Goal: Find specific page/section: Find specific page/section

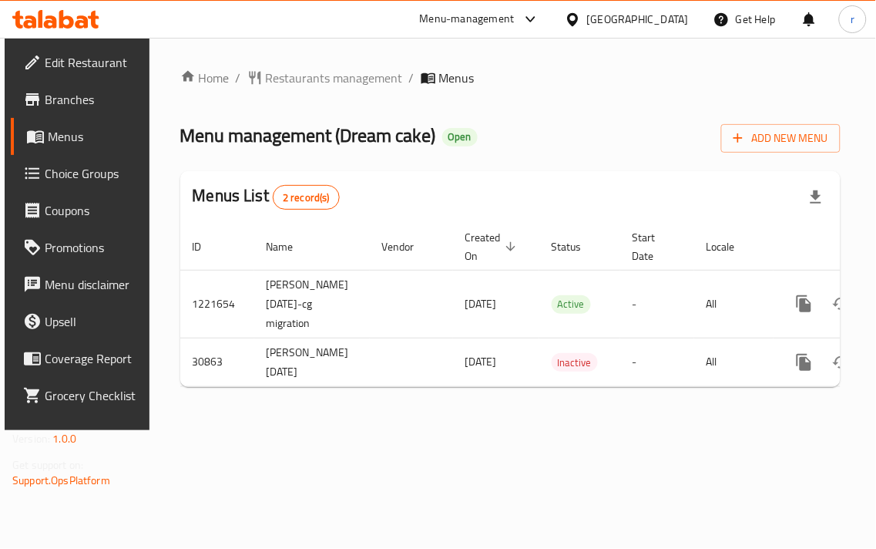
click at [680, 86] on ol "Home / Restaurants management / Menus" at bounding box center [510, 78] width 661 height 19
click at [320, 17] on div "Menu-management [GEOGRAPHIC_DATA] Get Help r" at bounding box center [438, 19] width 876 height 37
click at [310, 79] on span "Restaurants management" at bounding box center [334, 78] width 137 height 19
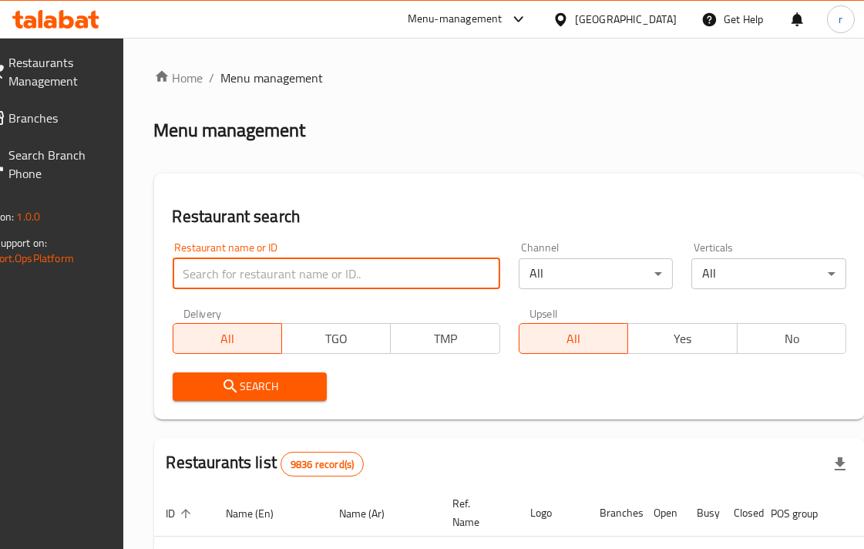
click at [301, 271] on input "search" at bounding box center [337, 273] width 328 height 31
paste input "15835"
type input "15835"
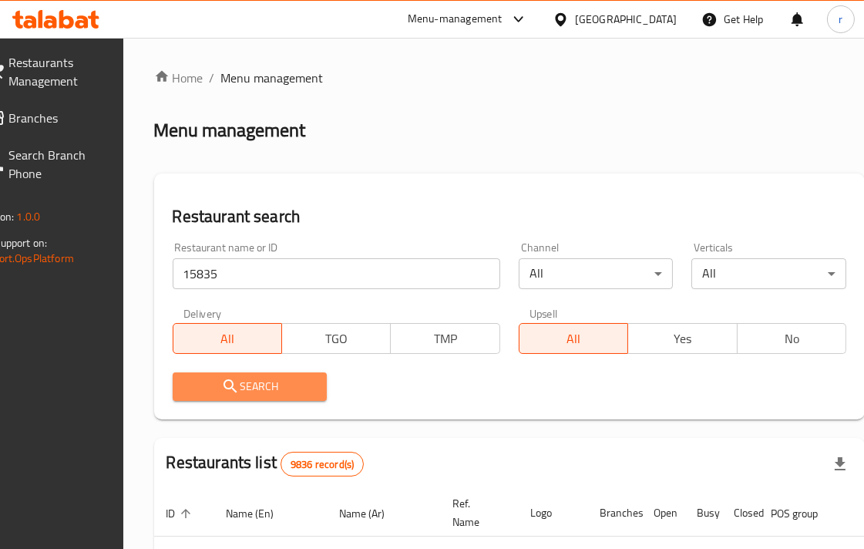
click at [284, 384] on span "Search" at bounding box center [250, 386] width 130 height 19
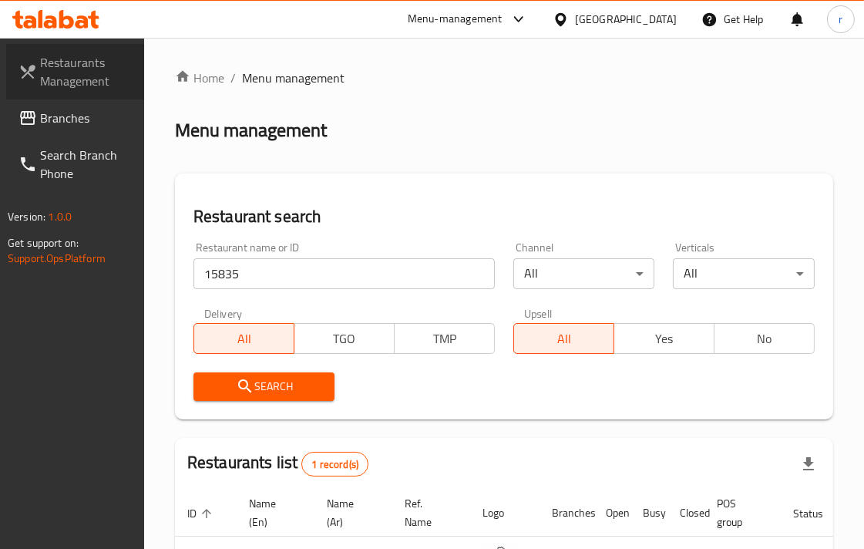
click at [76, 70] on span "Restaurants Management" at bounding box center [86, 71] width 92 height 37
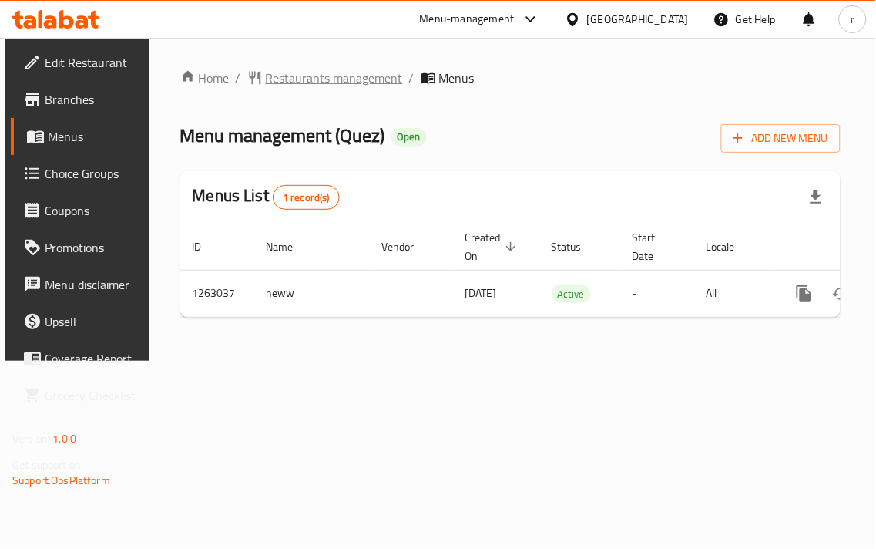
click at [310, 72] on span "Restaurants management" at bounding box center [334, 78] width 137 height 19
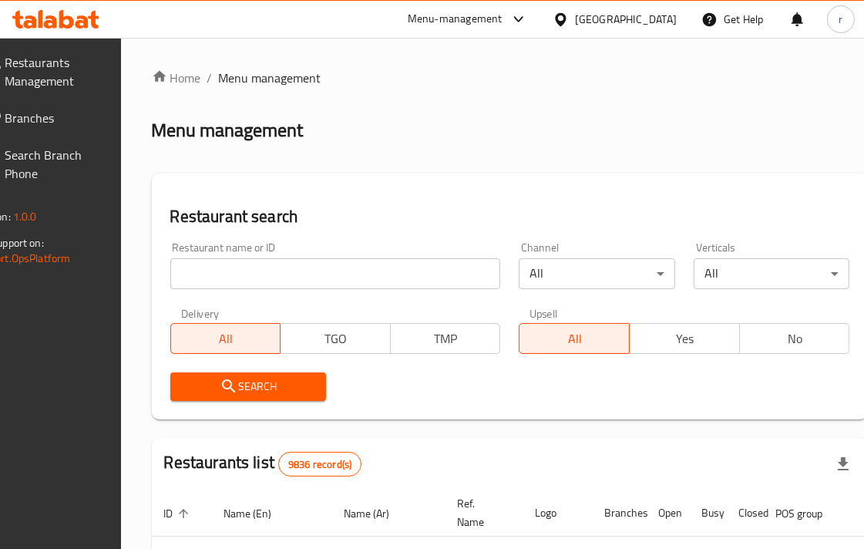
click at [270, 274] on input "search" at bounding box center [335, 273] width 331 height 31
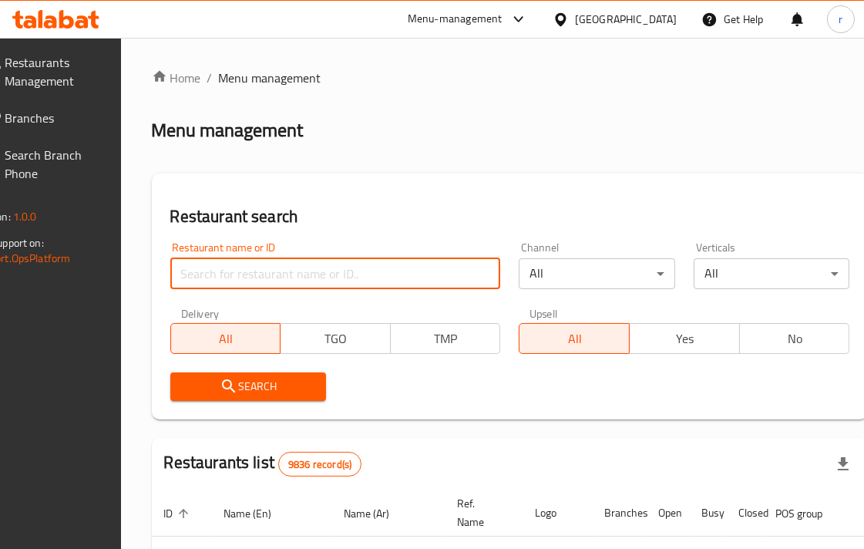
paste input "685813"
type input "685813"
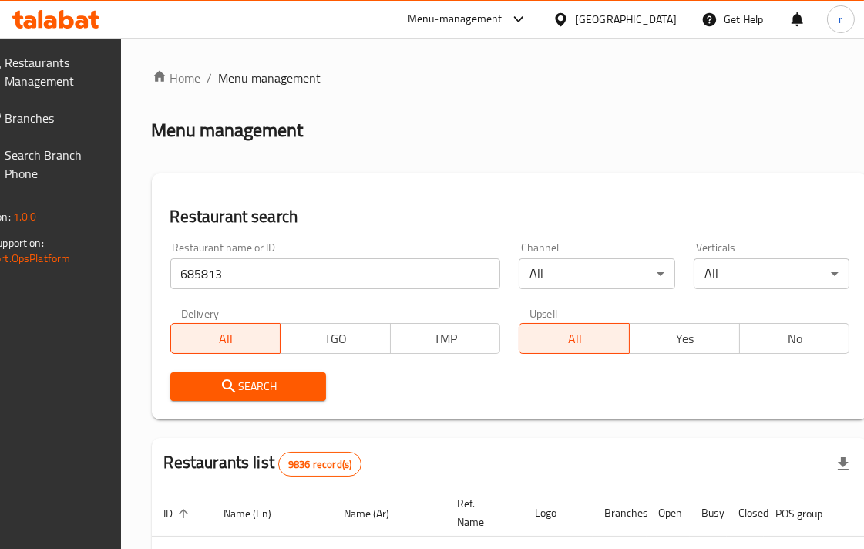
click at [303, 383] on span "Search" at bounding box center [248, 386] width 131 height 19
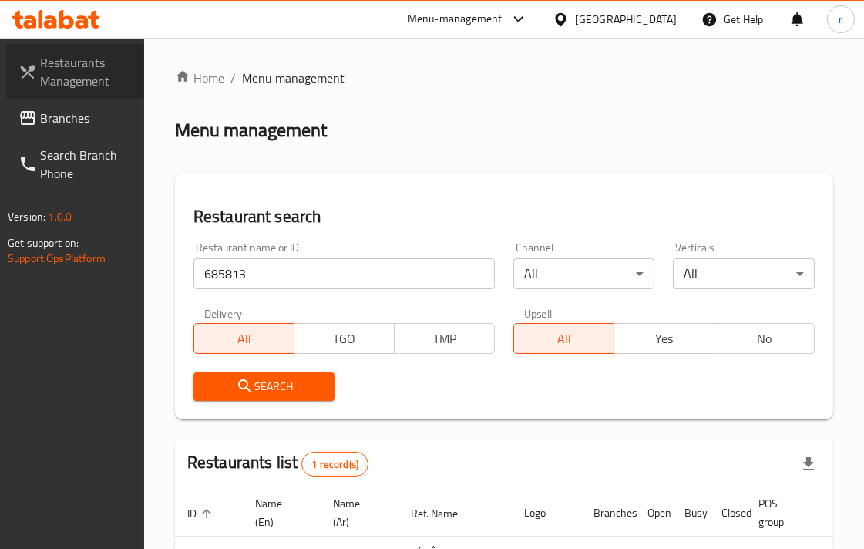
click at [76, 62] on span "Restaurants Management" at bounding box center [86, 71] width 92 height 37
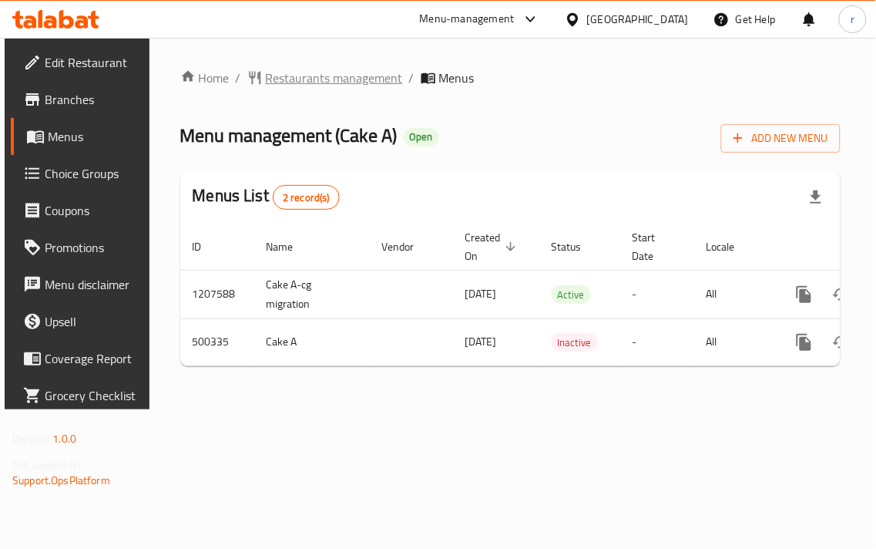
click at [340, 79] on span "Restaurants management" at bounding box center [334, 78] width 137 height 19
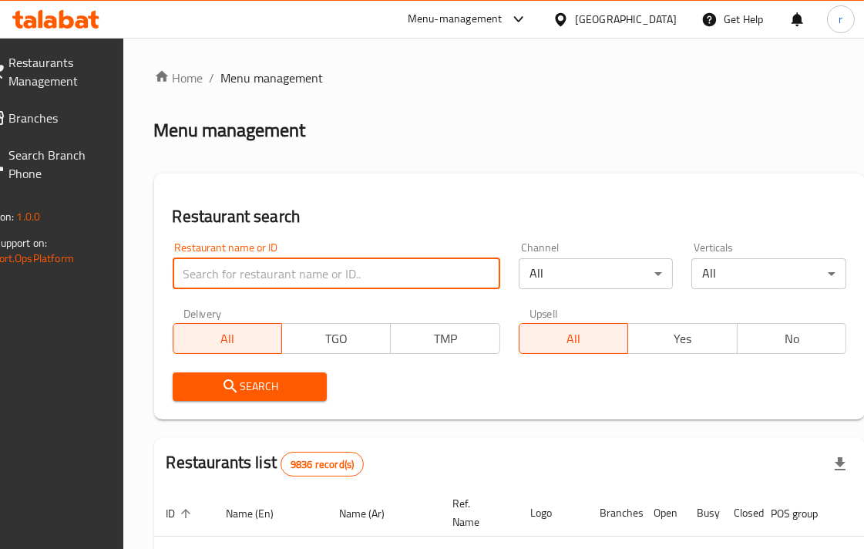
click at [270, 262] on input "search" at bounding box center [337, 273] width 328 height 31
paste input "634562"
type input "634562"
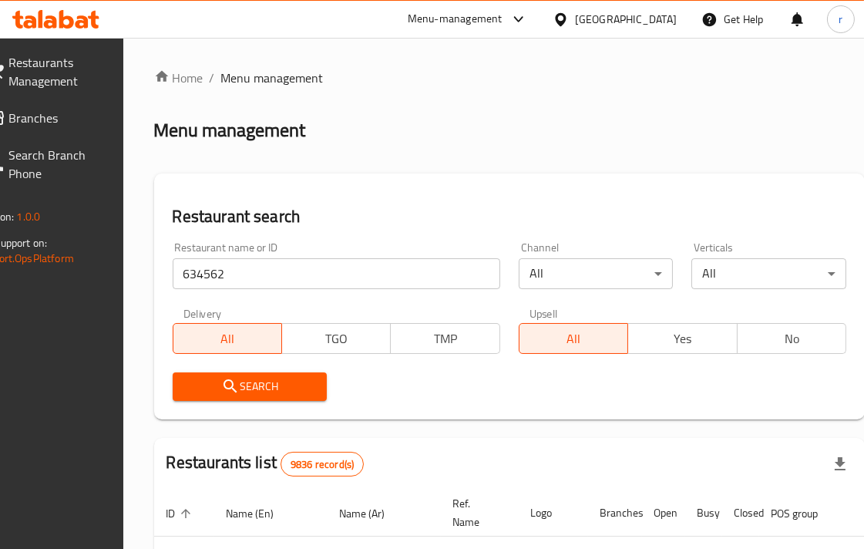
click at [274, 382] on span "Search" at bounding box center [250, 386] width 130 height 19
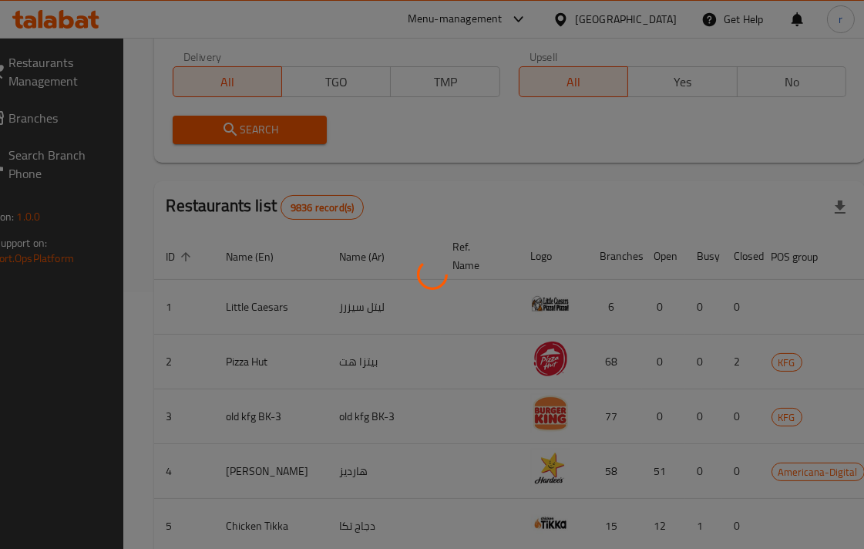
scroll to position [139, 0]
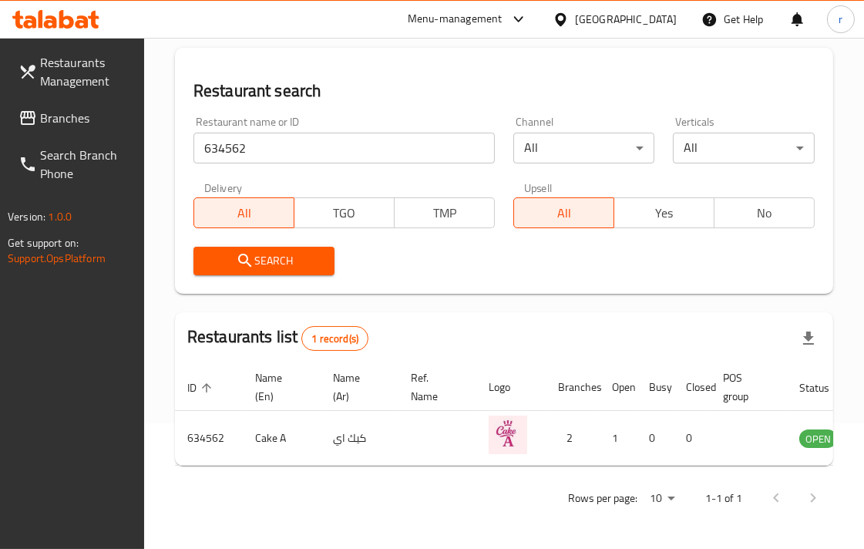
click at [667, 16] on div "[GEOGRAPHIC_DATA]" at bounding box center [626, 19] width 102 height 17
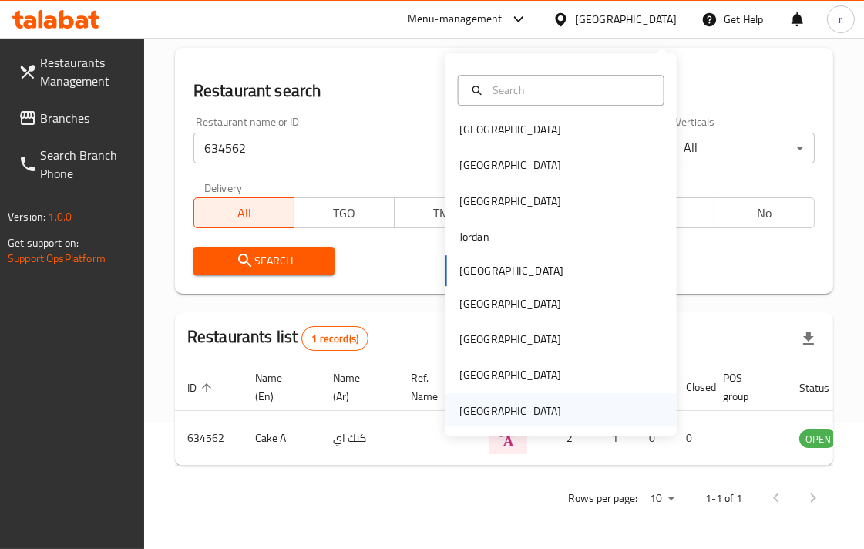
scroll to position [8, 0]
click at [519, 400] on div "[GEOGRAPHIC_DATA]" at bounding box center [510, 408] width 102 height 17
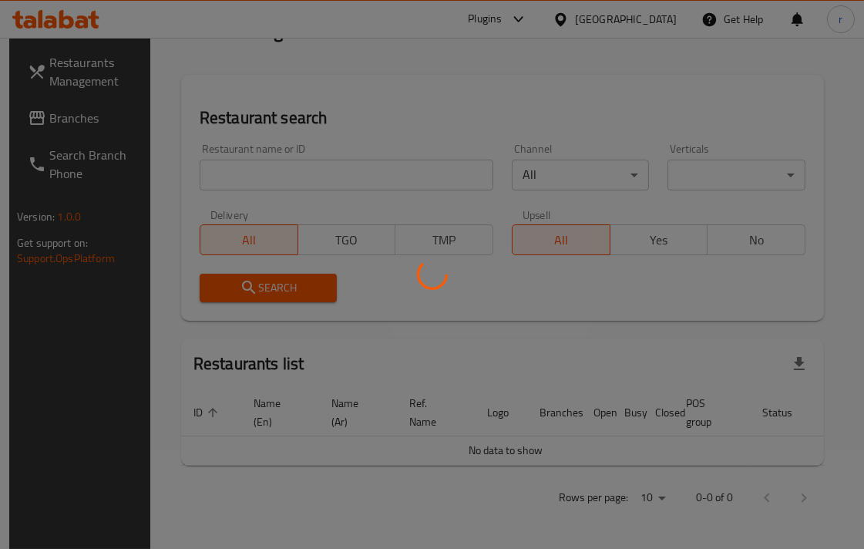
scroll to position [139, 0]
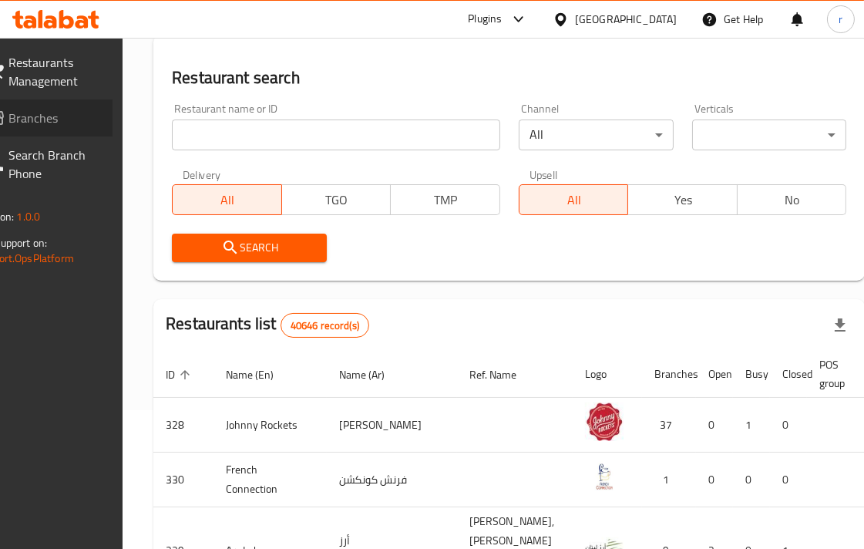
click at [79, 119] on span "Branches" at bounding box center [54, 118] width 92 height 19
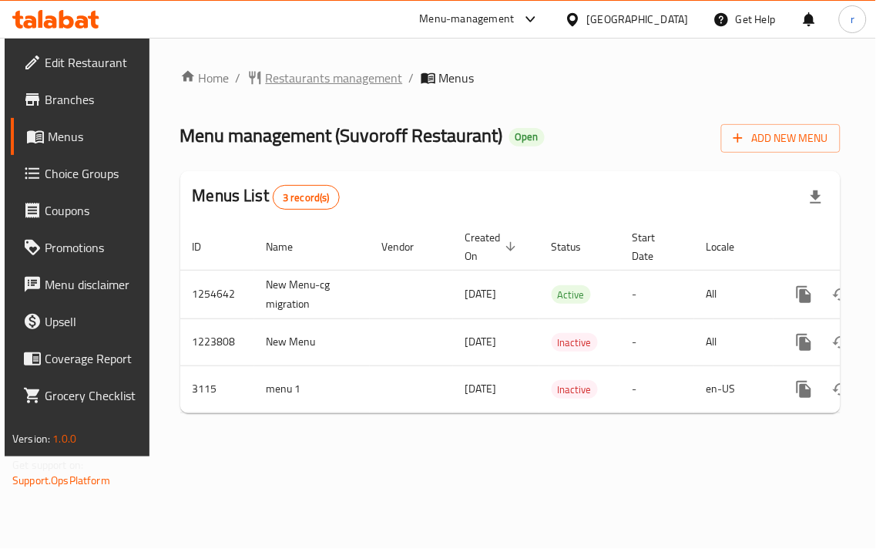
click at [322, 70] on span "Restaurants management" at bounding box center [334, 78] width 137 height 19
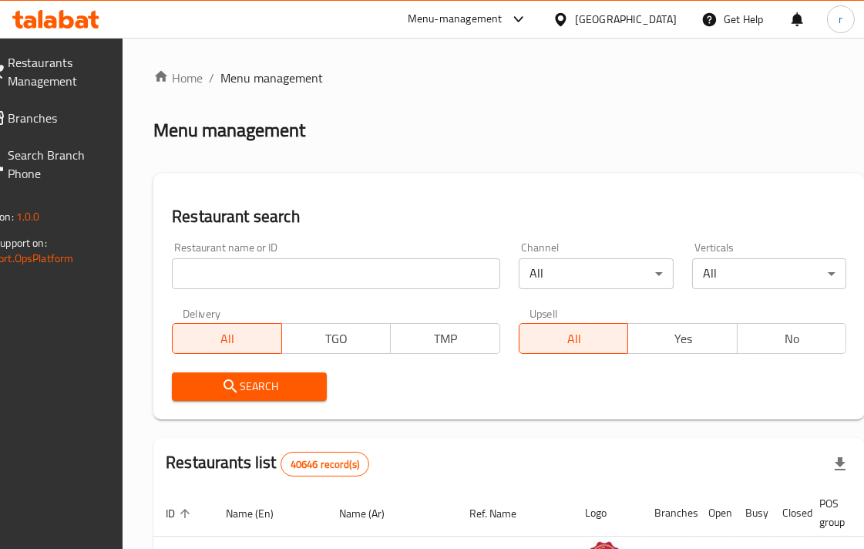
click at [399, 270] on input "search" at bounding box center [336, 273] width 328 height 31
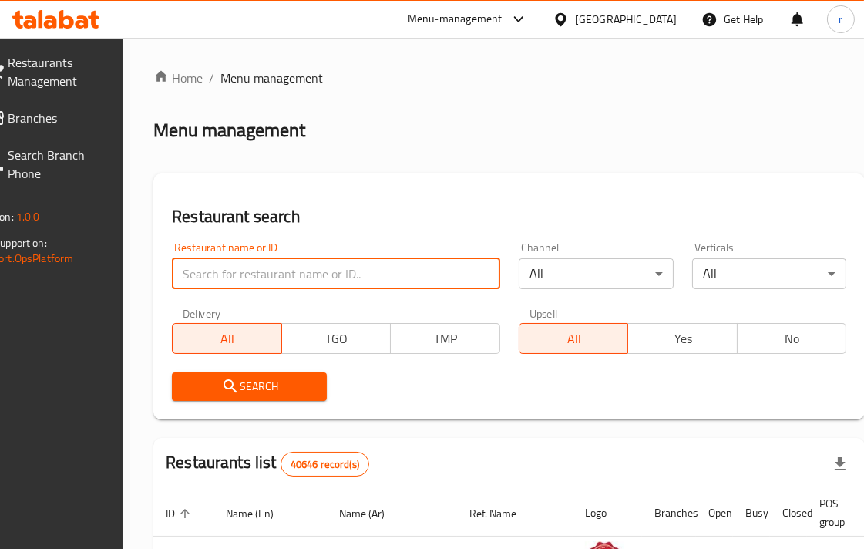
paste input "2064"
type input "2064"
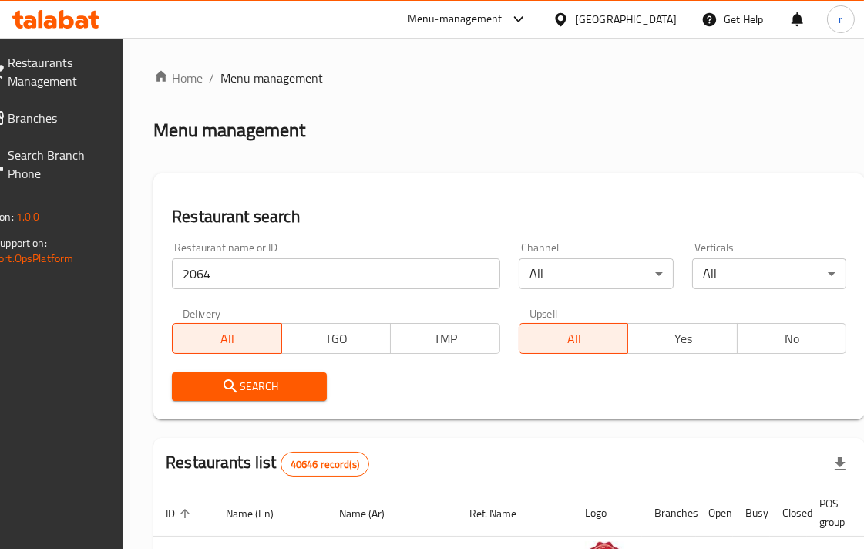
click at [312, 377] on span "Search" at bounding box center [249, 386] width 130 height 19
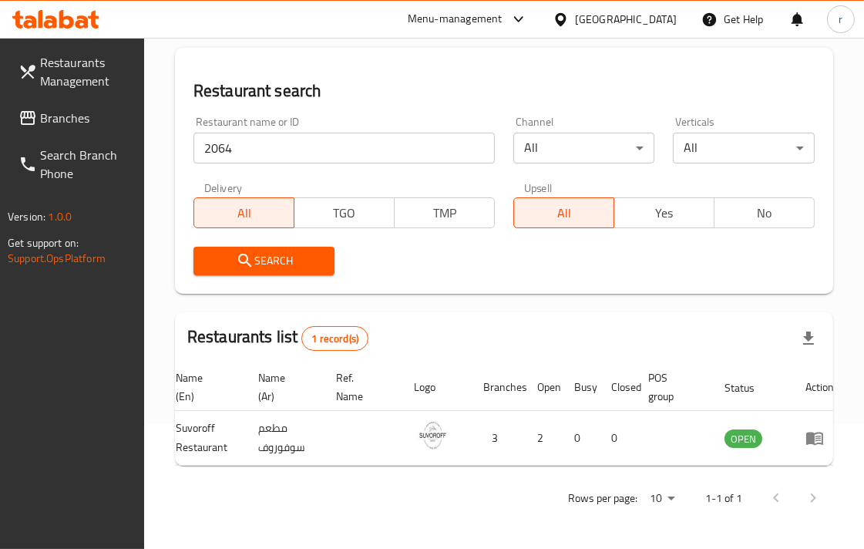
scroll to position [0, 83]
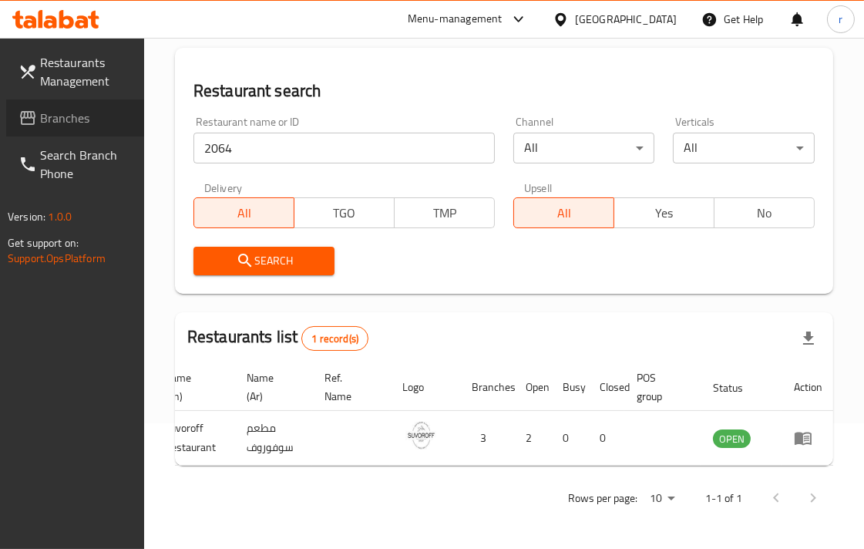
click at [66, 111] on span "Branches" at bounding box center [86, 118] width 92 height 19
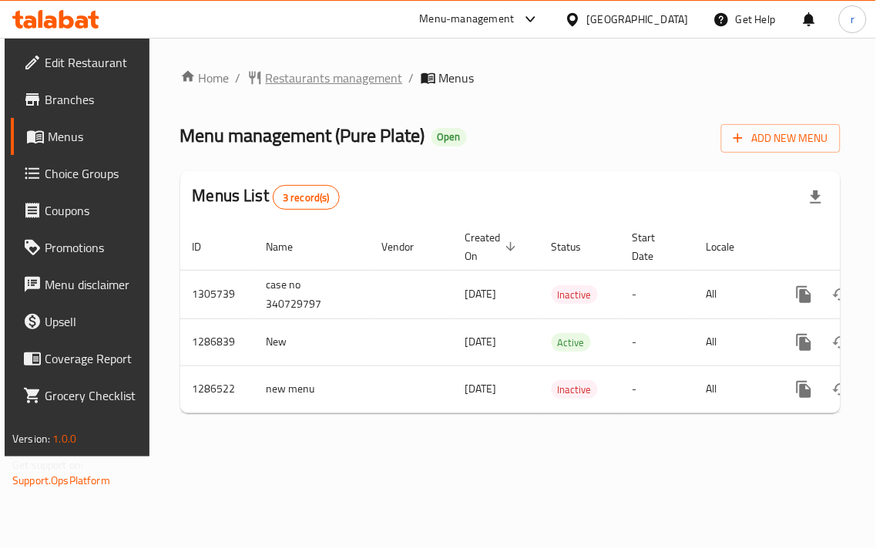
click at [362, 82] on span "Restaurants management" at bounding box center [334, 78] width 137 height 19
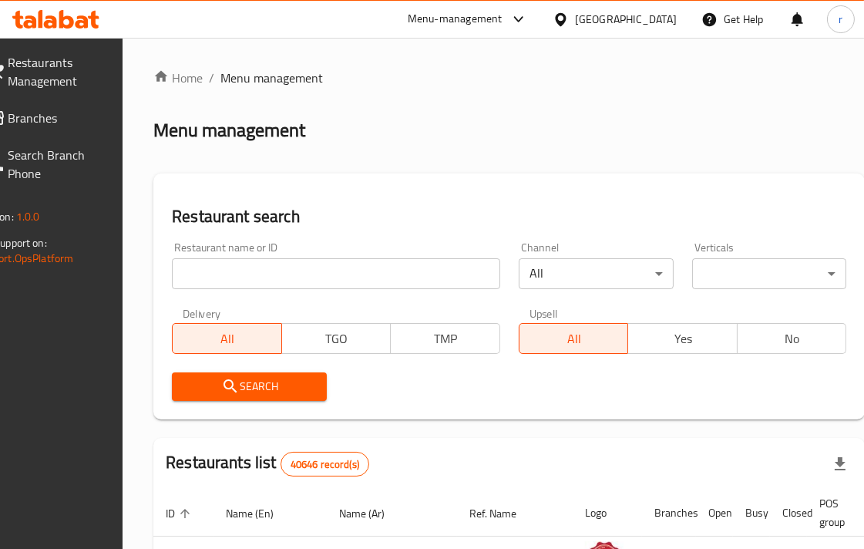
click at [284, 271] on input "search" at bounding box center [336, 273] width 328 height 31
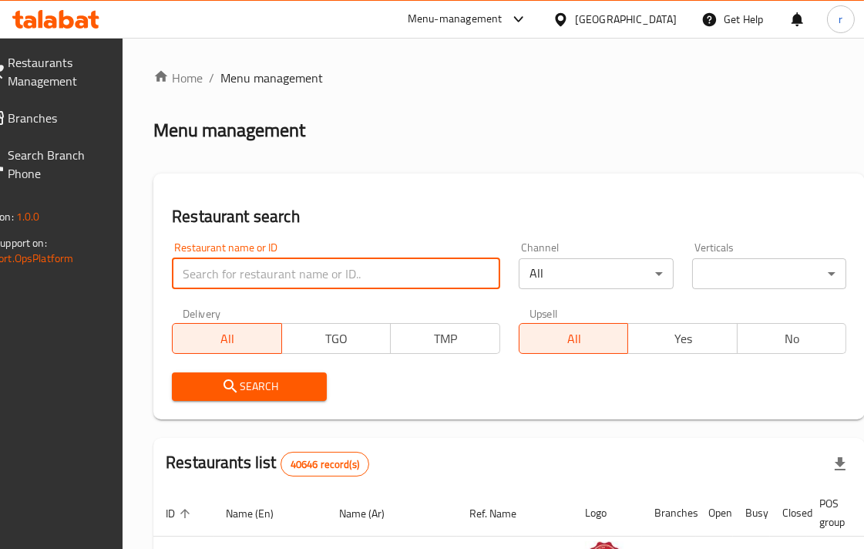
click at [284, 271] on input "search" at bounding box center [336, 273] width 328 height 31
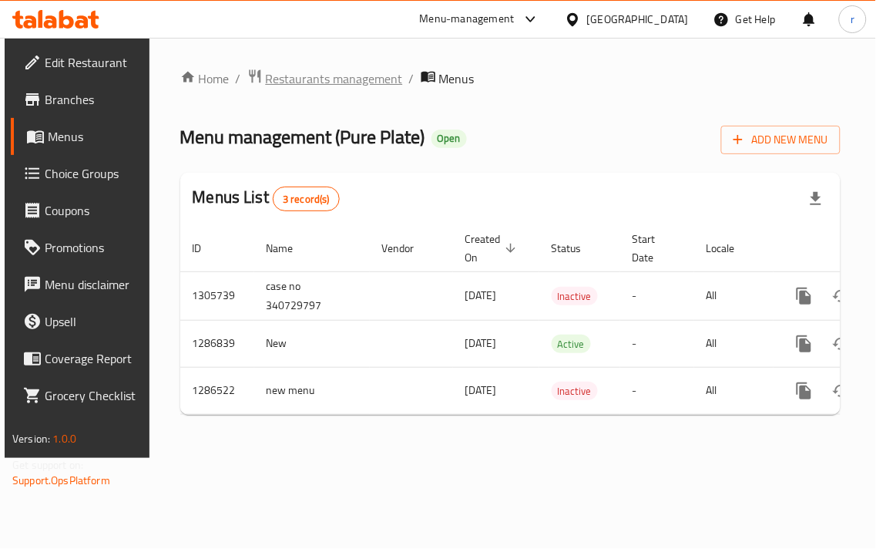
click at [347, 77] on span "Restaurants management" at bounding box center [334, 78] width 137 height 19
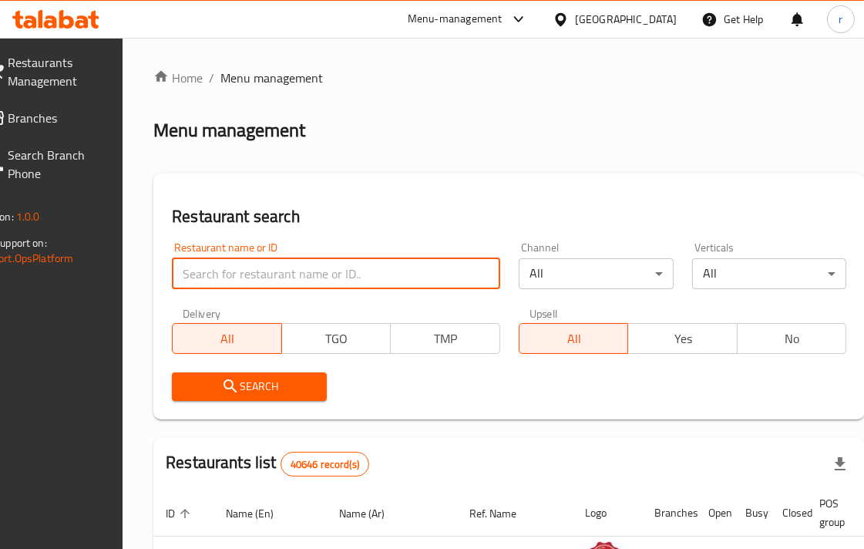
click at [299, 288] on input "search" at bounding box center [336, 273] width 328 height 31
click at [302, 272] on input "search" at bounding box center [336, 273] width 328 height 31
paste input "696356"
type input "696356"
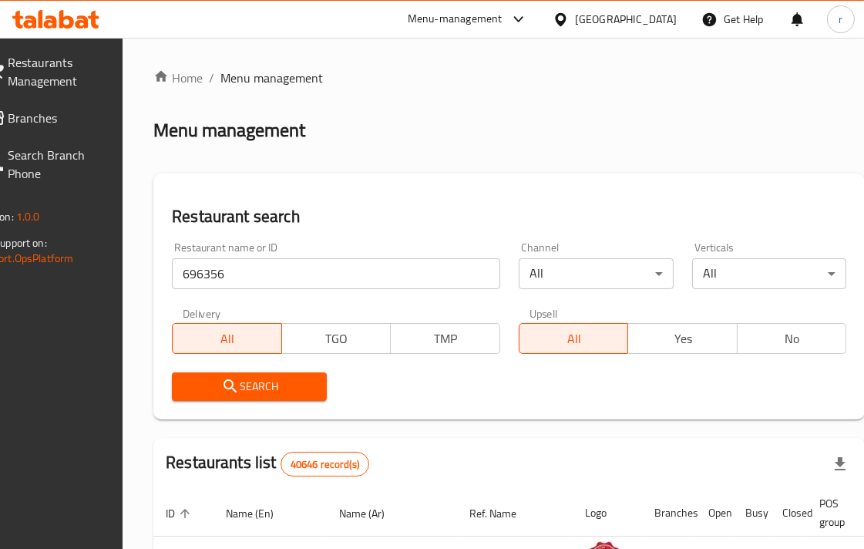
click at [279, 379] on span "Search" at bounding box center [249, 386] width 130 height 19
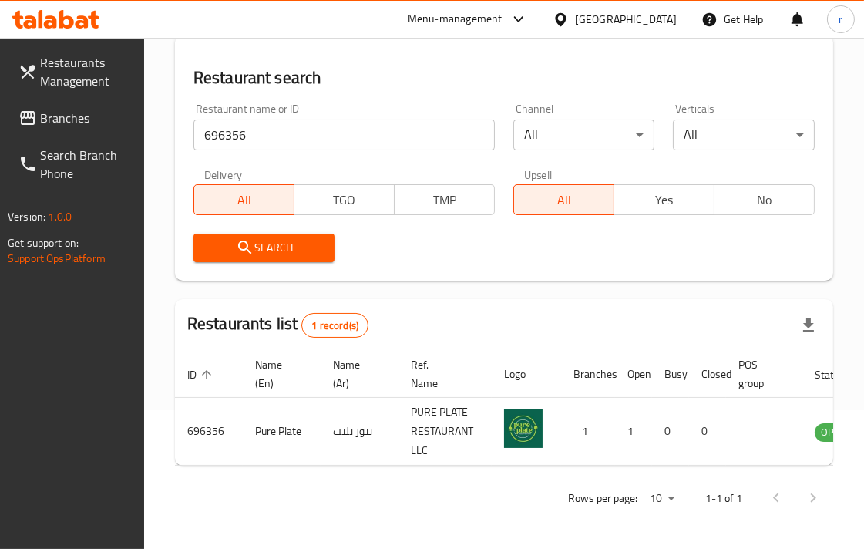
scroll to position [151, 0]
click at [63, 122] on span "Branches" at bounding box center [86, 118] width 92 height 19
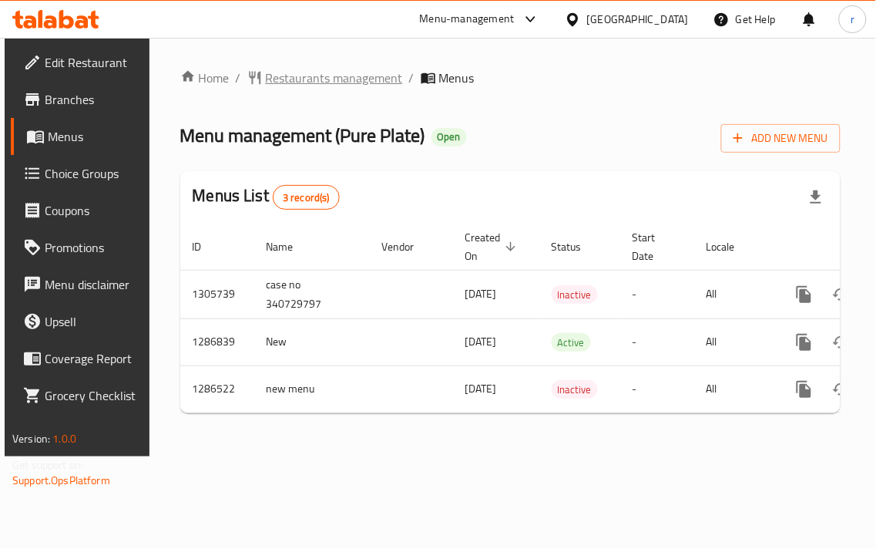
click at [313, 80] on span "Restaurants management" at bounding box center [334, 78] width 137 height 19
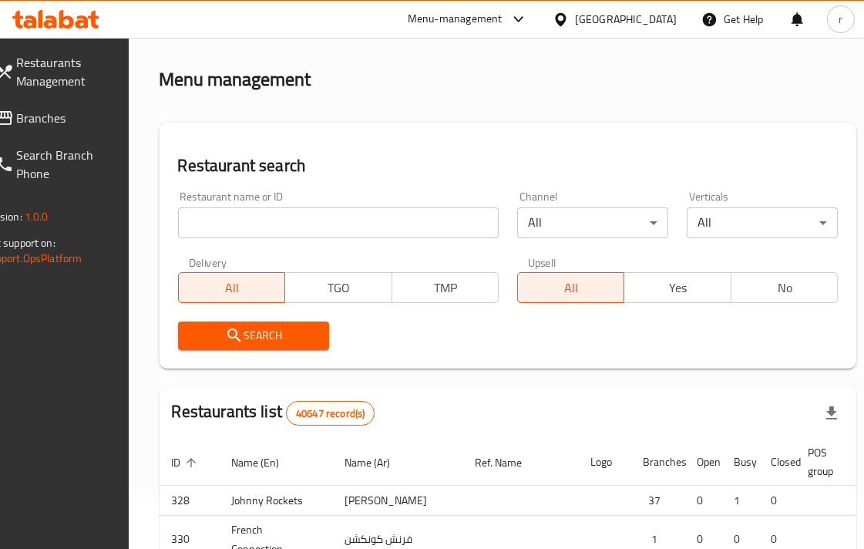
scroll to position [86, 0]
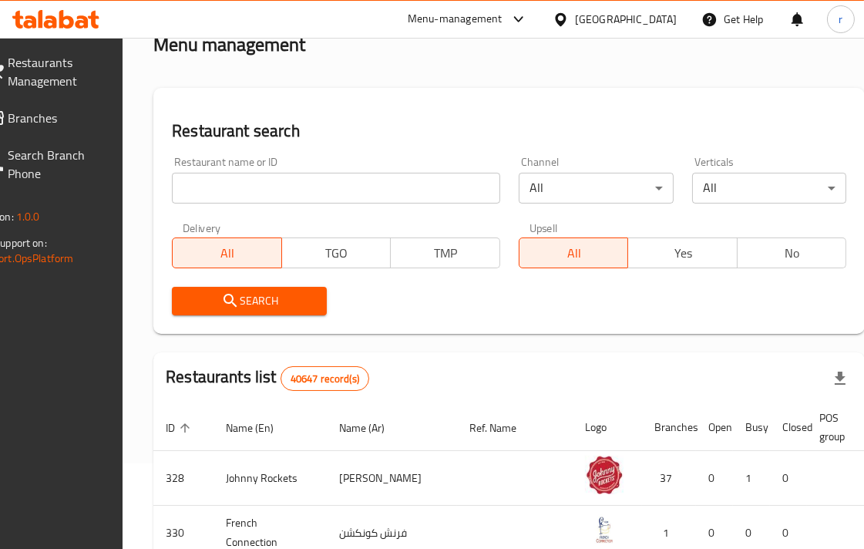
click at [264, 187] on input "search" at bounding box center [336, 188] width 328 height 31
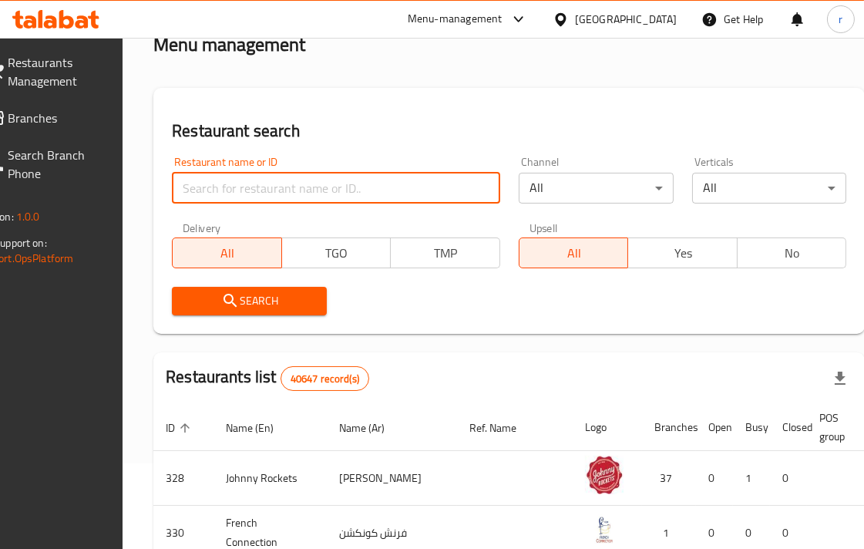
paste input "696356"
type input "696356"
click at [476, 190] on input "696356" at bounding box center [336, 188] width 328 height 31
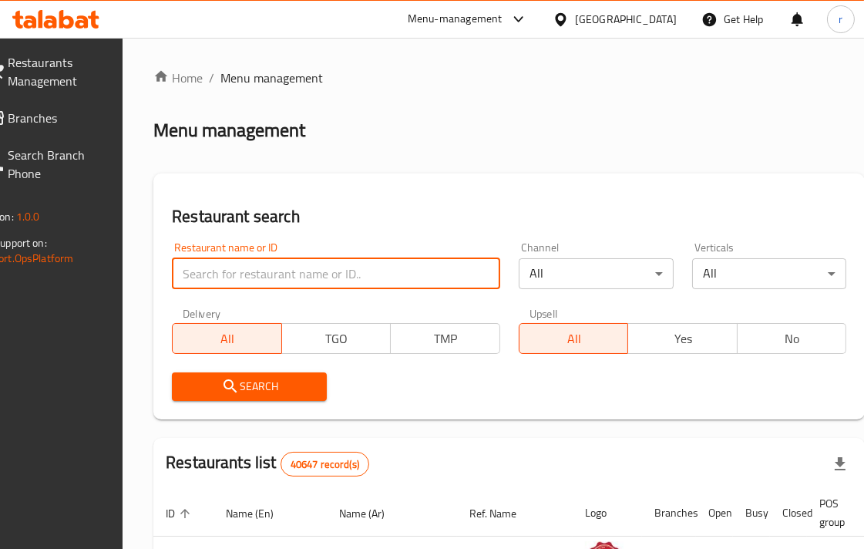
click at [252, 276] on input "search" at bounding box center [336, 273] width 328 height 31
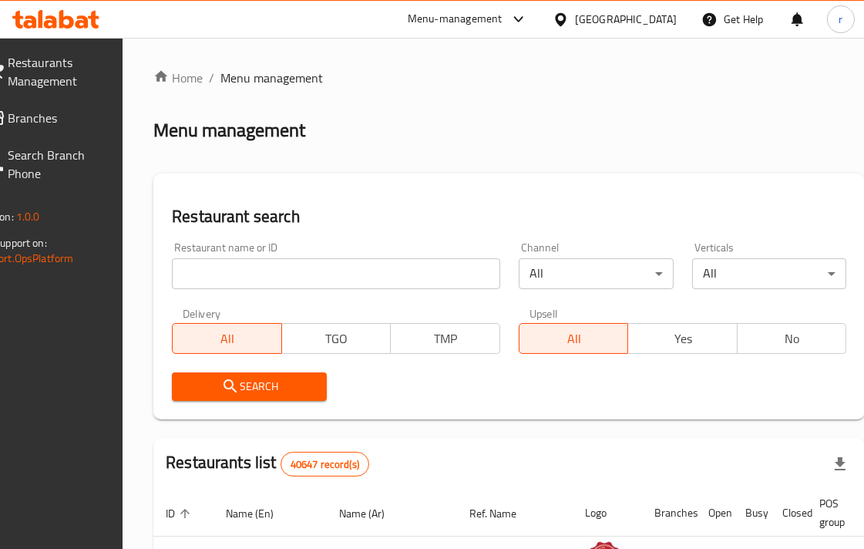
click at [302, 82] on span "Menu management" at bounding box center [271, 78] width 103 height 19
click at [301, 76] on span "Menu management" at bounding box center [271, 78] width 103 height 19
click at [318, 82] on span "Menu management" at bounding box center [271, 78] width 103 height 19
click at [82, 53] on span "Restaurants Management" at bounding box center [54, 71] width 92 height 37
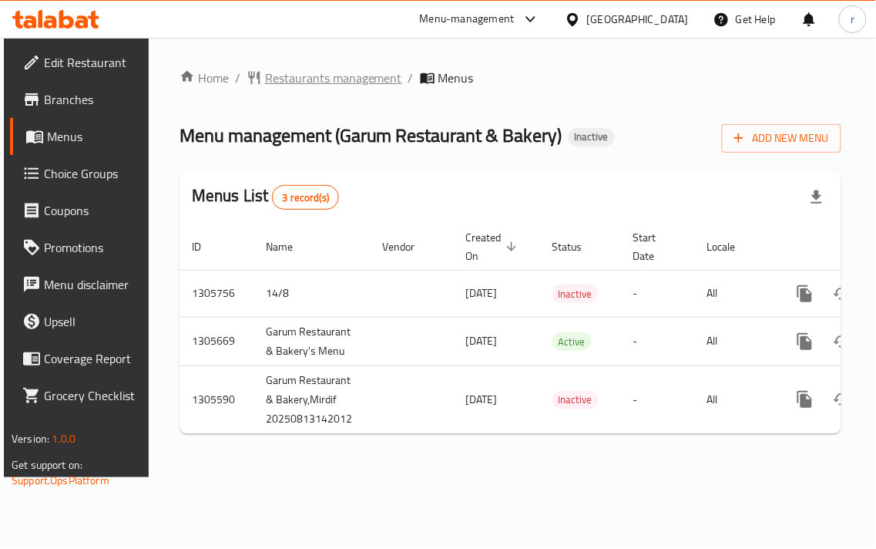
click at [328, 80] on span "Restaurants management" at bounding box center [333, 78] width 137 height 19
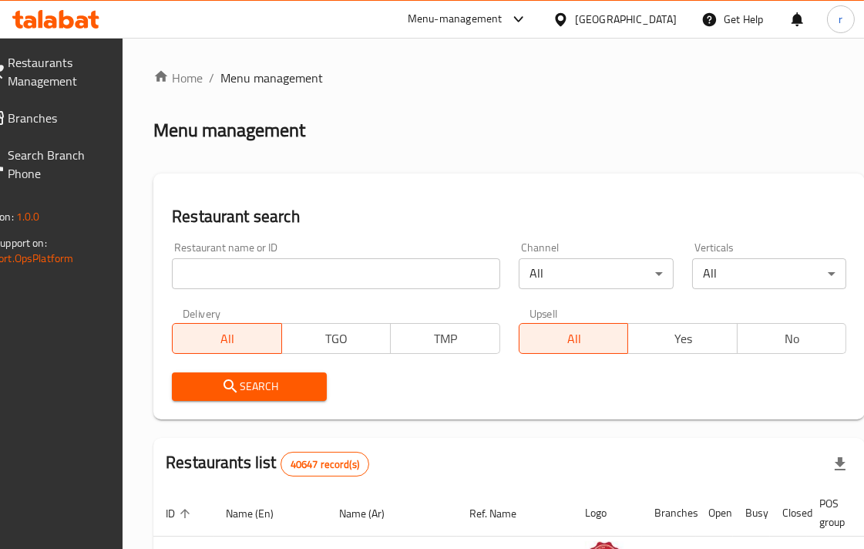
click at [281, 272] on input "search" at bounding box center [336, 273] width 328 height 31
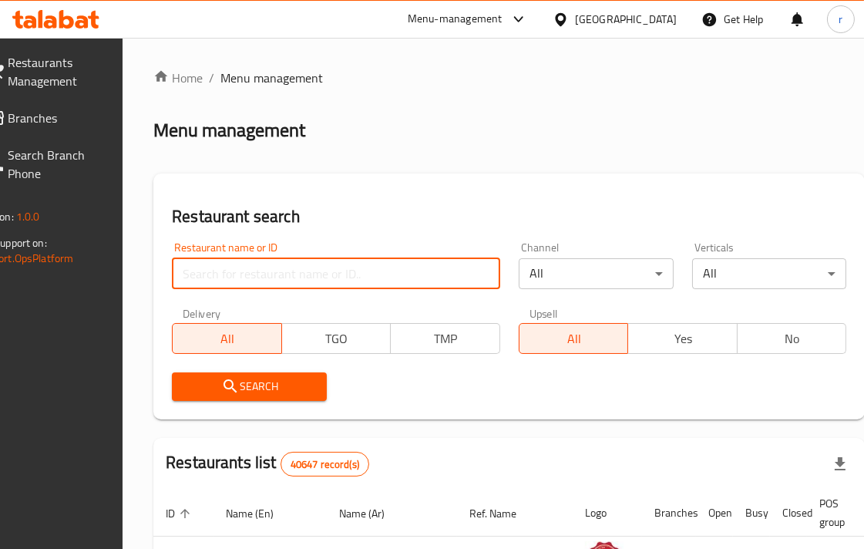
paste input "703792"
type input "703792"
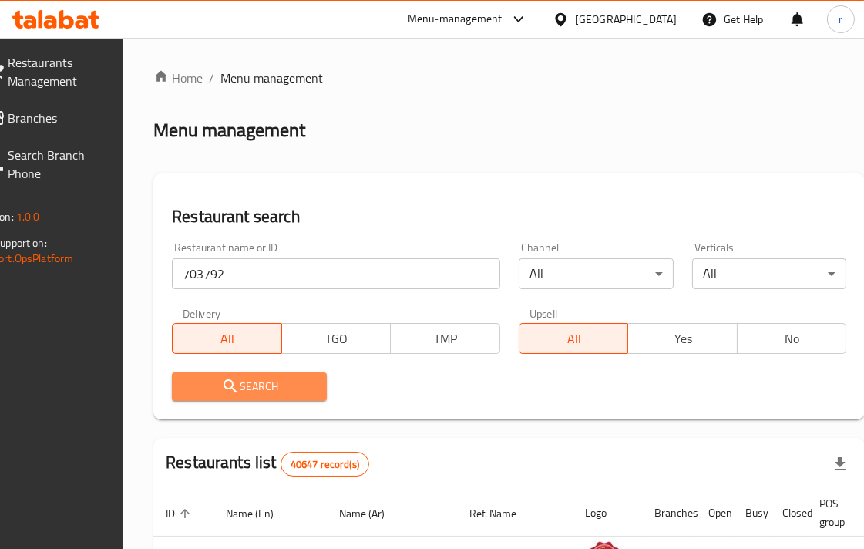
click at [279, 393] on span "Search" at bounding box center [249, 386] width 130 height 19
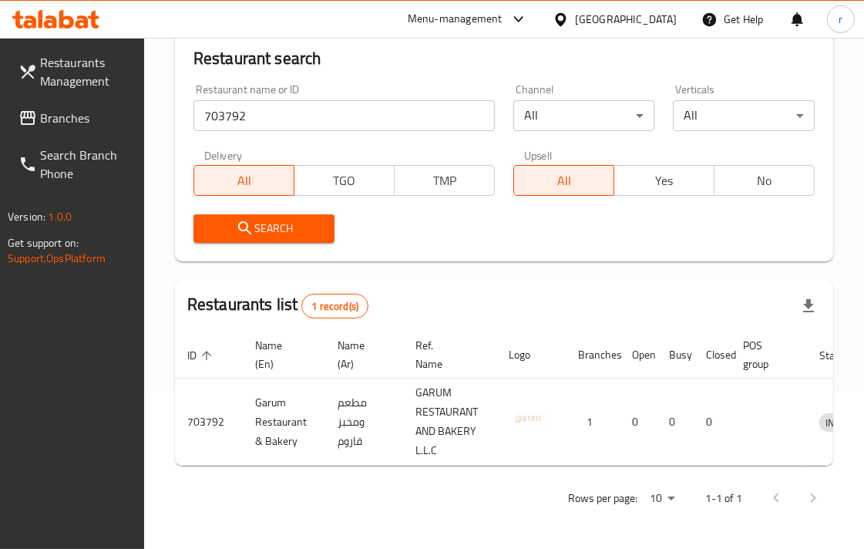
scroll to position [0, 109]
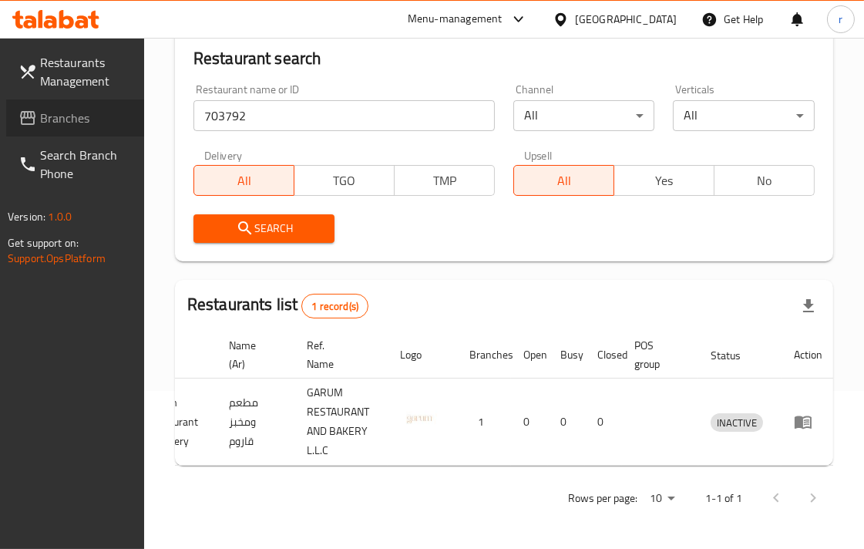
click at [44, 112] on span "Branches" at bounding box center [86, 118] width 92 height 19
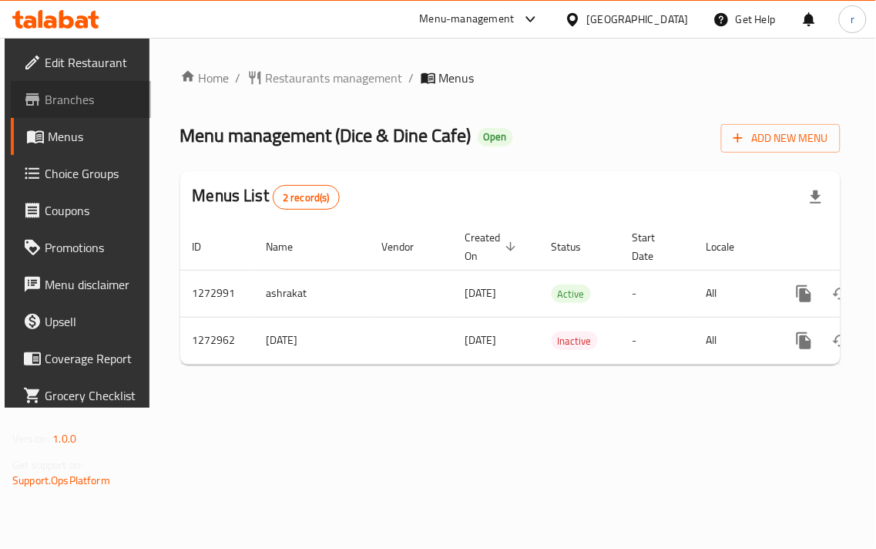
click at [70, 100] on span "Branches" at bounding box center [92, 99] width 94 height 19
click at [325, 39] on div "Home / Restaurants management / Menus Menu management ( Dice & Dine Cafe ) Open…" at bounding box center [511, 223] width 722 height 370
click at [327, 21] on div "Menu-management [GEOGRAPHIC_DATA] Get Help r" at bounding box center [438, 19] width 876 height 37
click at [606, 83] on ol "Home / Restaurants management / Menus" at bounding box center [510, 78] width 661 height 19
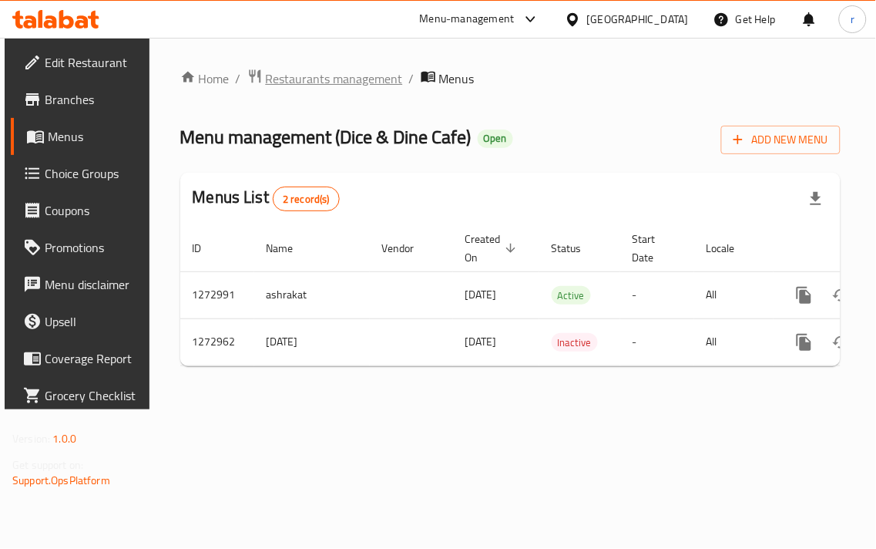
click at [316, 74] on span "Restaurants management" at bounding box center [334, 78] width 137 height 19
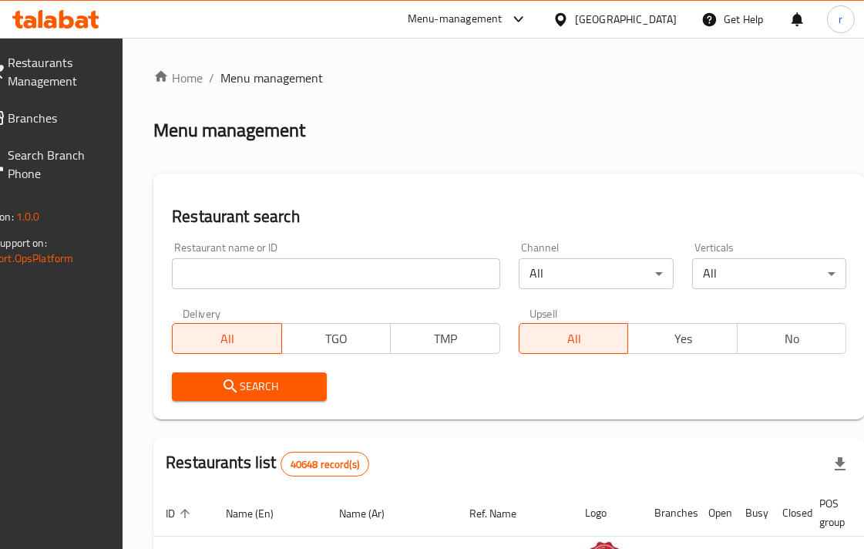
click at [328, 272] on input "search" at bounding box center [336, 273] width 328 height 31
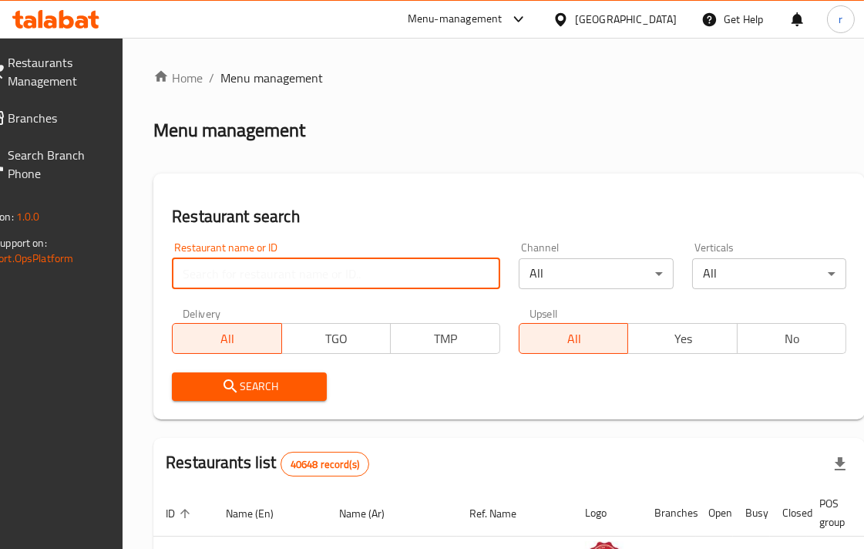
paste input "690525"
type input "690525"
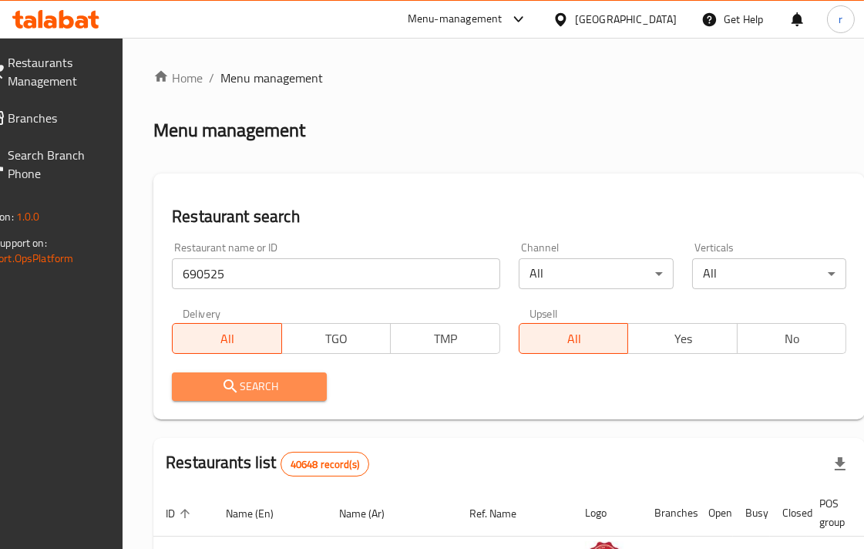
click at [305, 383] on span "Search" at bounding box center [249, 386] width 130 height 19
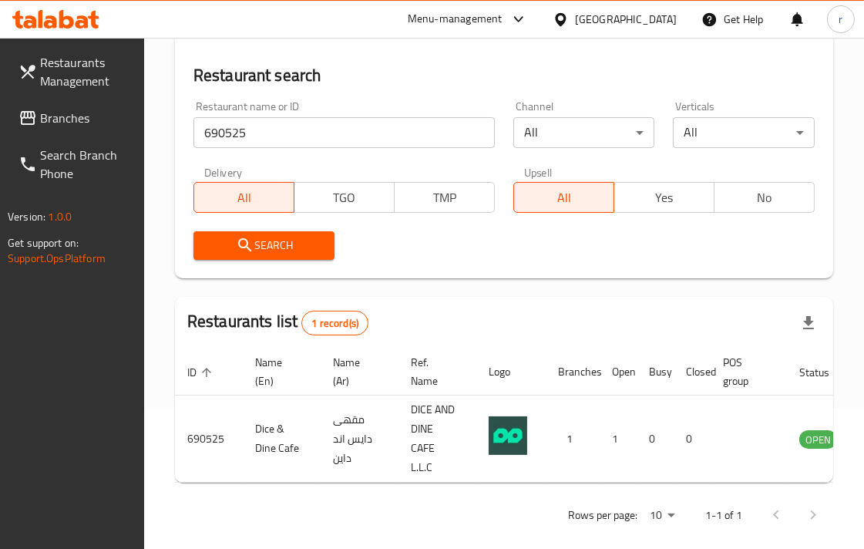
scroll to position [142, 0]
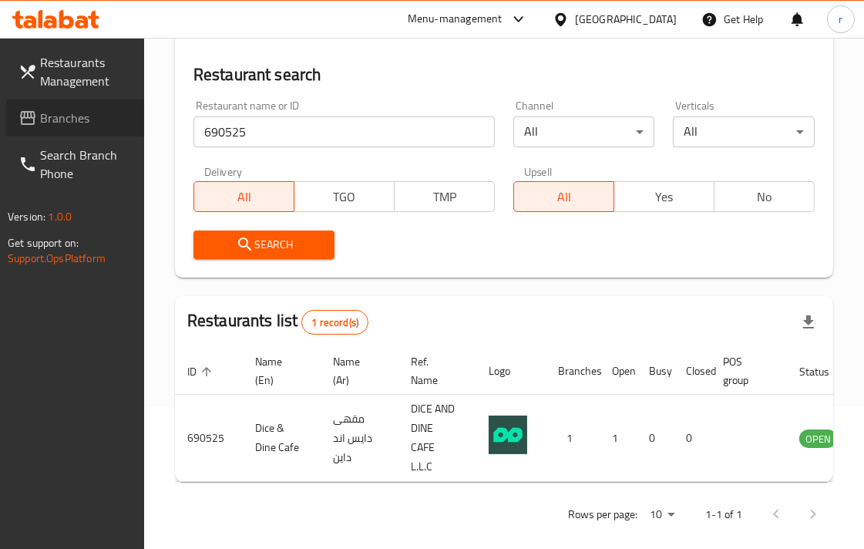
click at [50, 119] on span "Branches" at bounding box center [86, 118] width 92 height 19
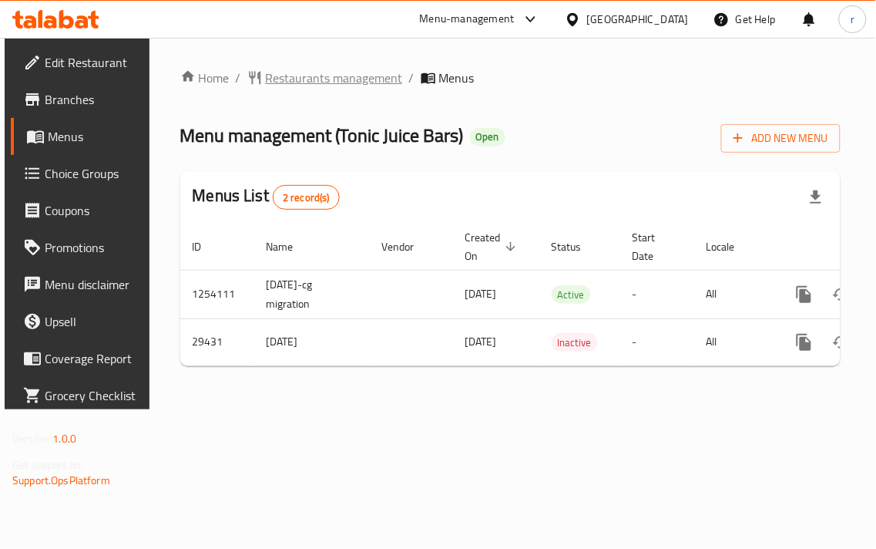
click at [315, 82] on span "Restaurants management" at bounding box center [334, 78] width 137 height 19
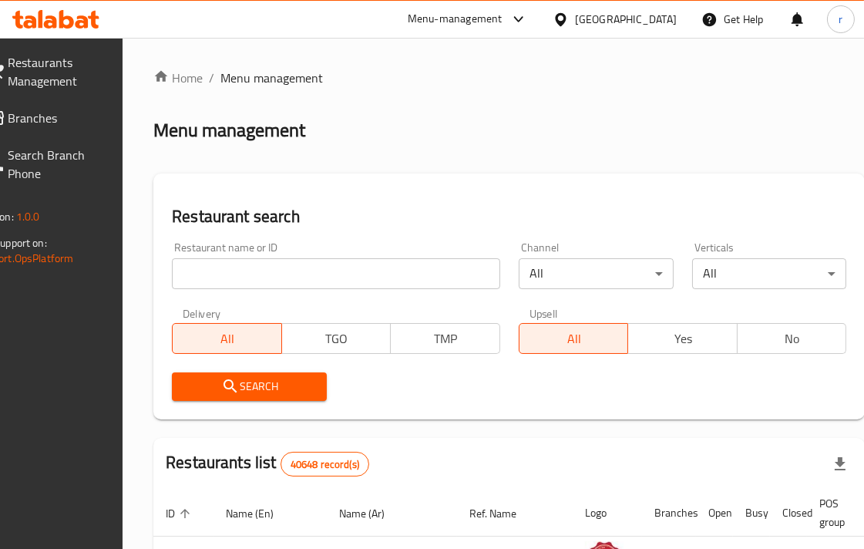
click at [293, 274] on input "search" at bounding box center [336, 273] width 328 height 31
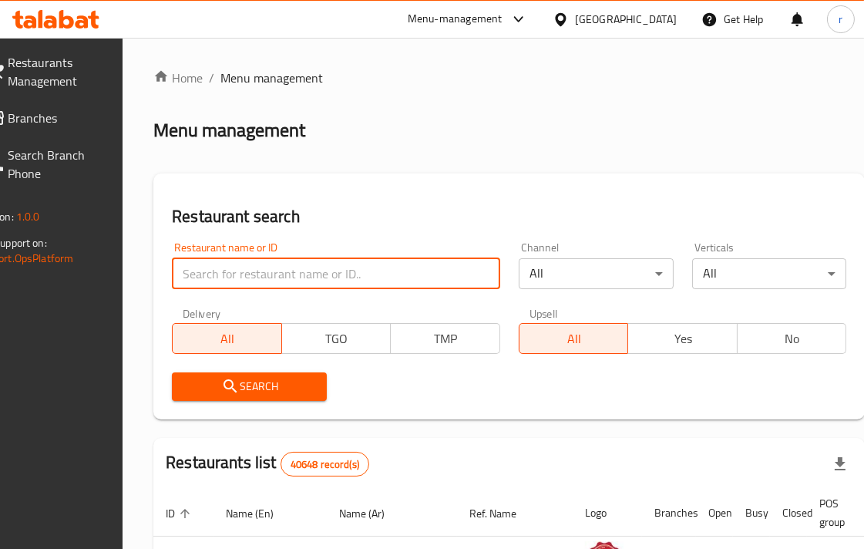
paste input "15170"
type input "15170"
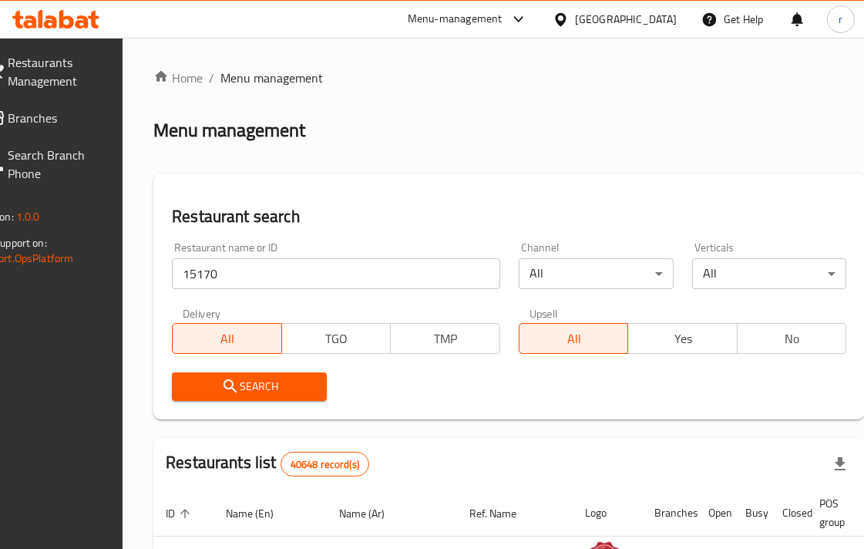
click at [288, 386] on span "Search" at bounding box center [249, 386] width 130 height 19
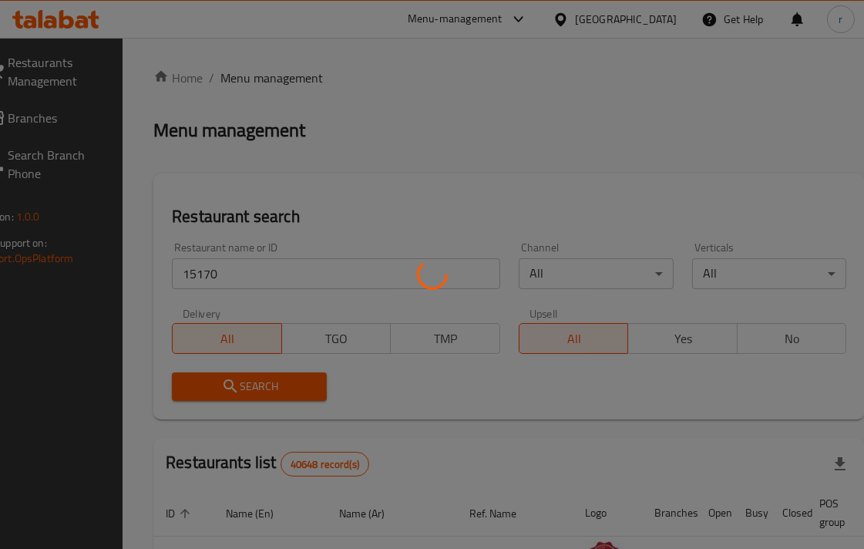
click at [288, 386] on div at bounding box center [432, 274] width 864 height 549
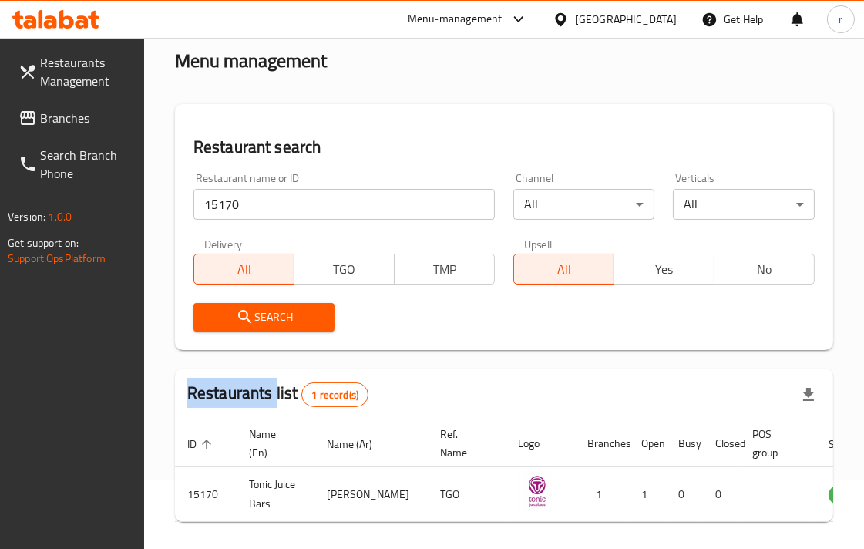
scroll to position [139, 0]
